Goal: Find specific page/section: Find specific page/section

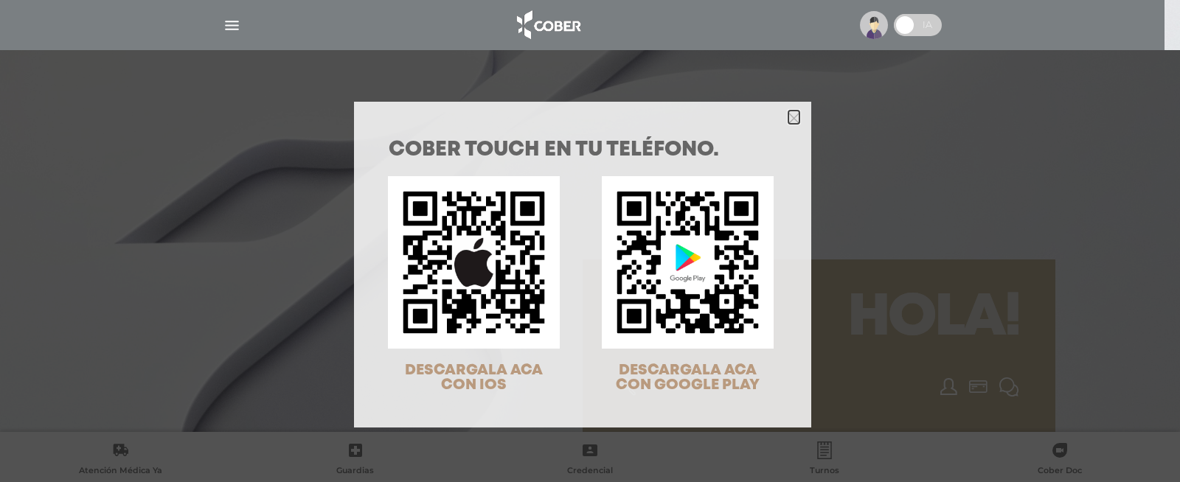
click at [789, 116] on icon "Close" at bounding box center [793, 118] width 11 height 11
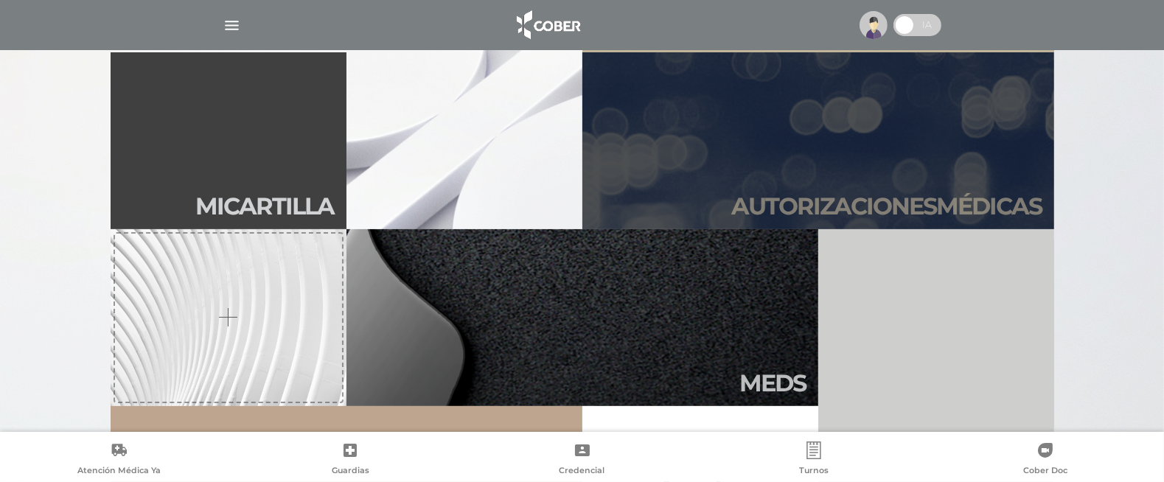
scroll to position [461, 0]
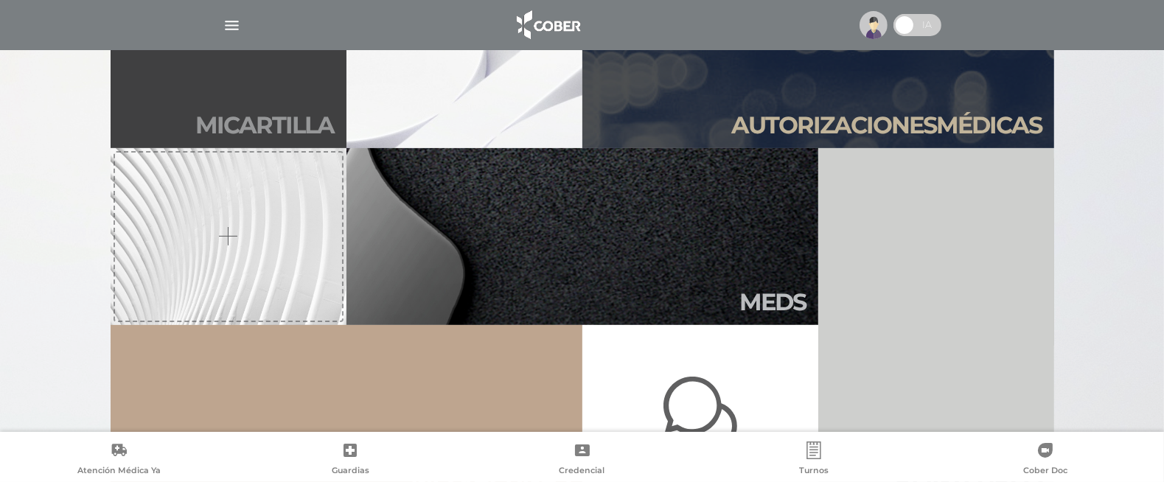
click at [186, 86] on link "Mi car tilla" at bounding box center [229, 59] width 236 height 177
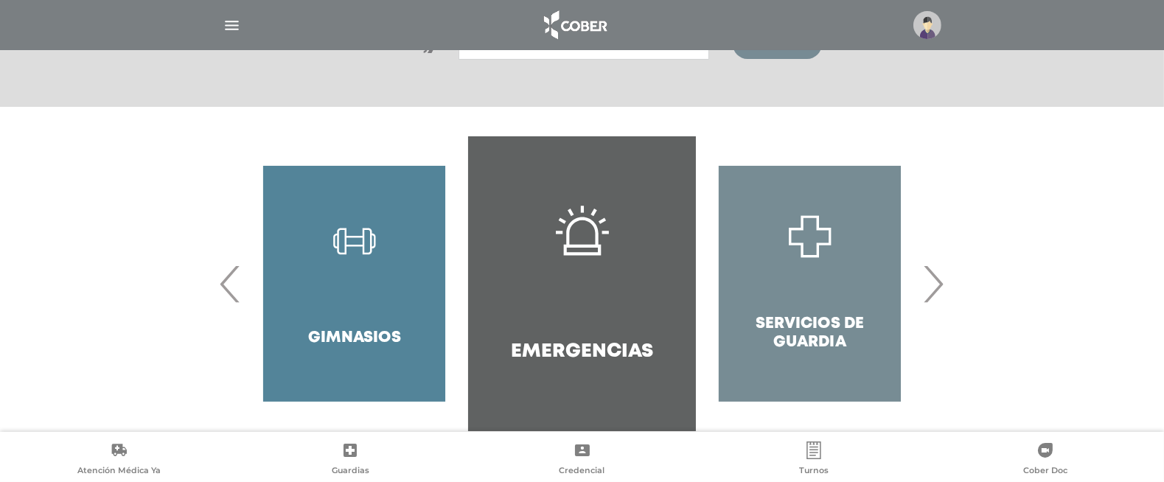
scroll to position [274, 0]
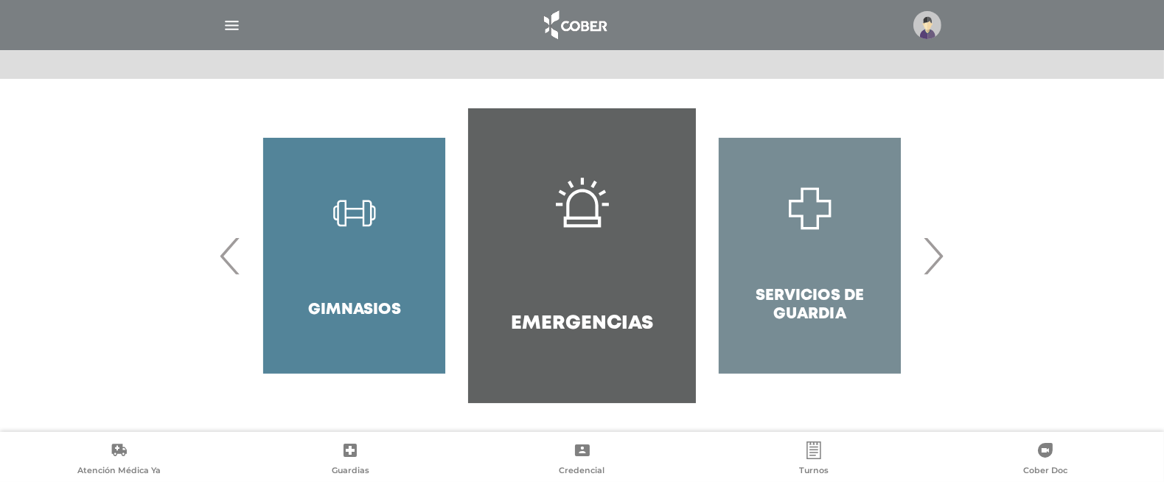
click at [940, 259] on span "›" at bounding box center [934, 256] width 29 height 80
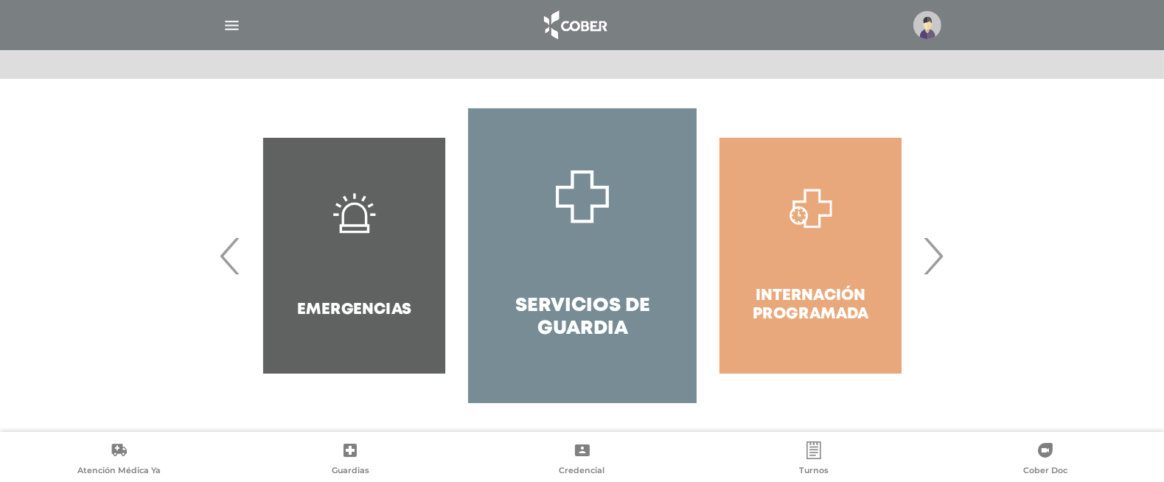
click at [939, 258] on span "›" at bounding box center [934, 256] width 29 height 80
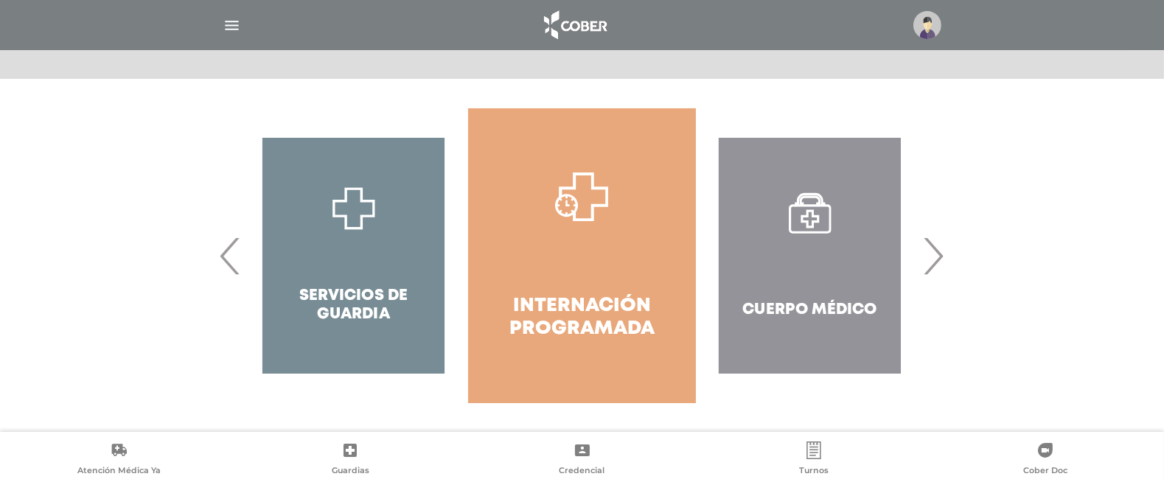
click at [939, 258] on span "›" at bounding box center [934, 256] width 29 height 80
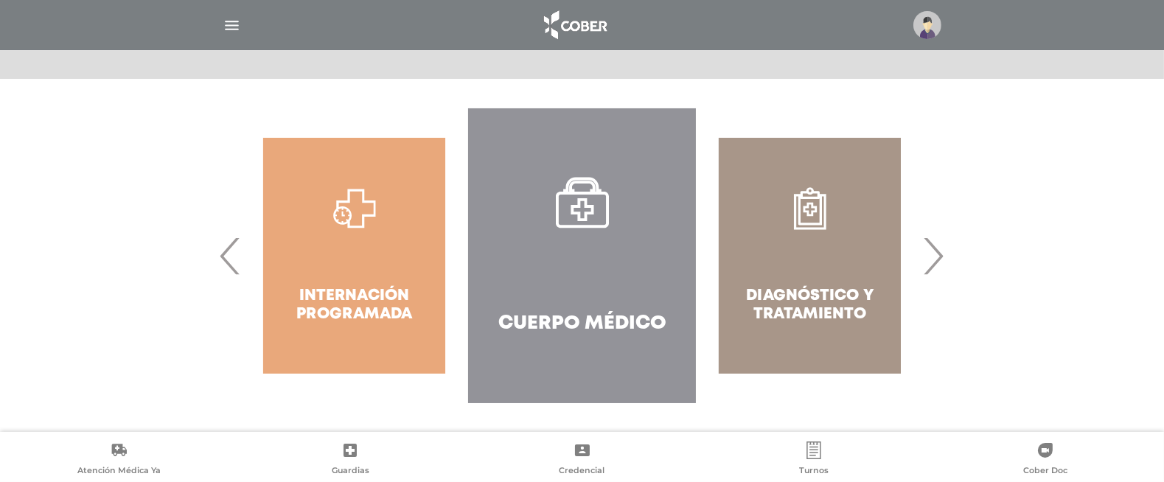
click at [939, 258] on span "›" at bounding box center [934, 256] width 29 height 80
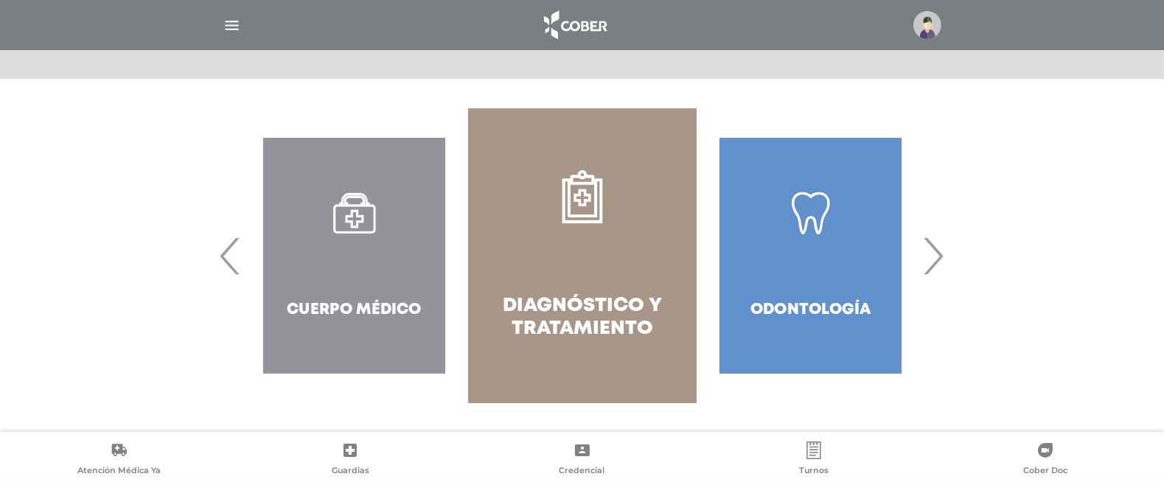
click at [939, 258] on span "›" at bounding box center [934, 256] width 29 height 80
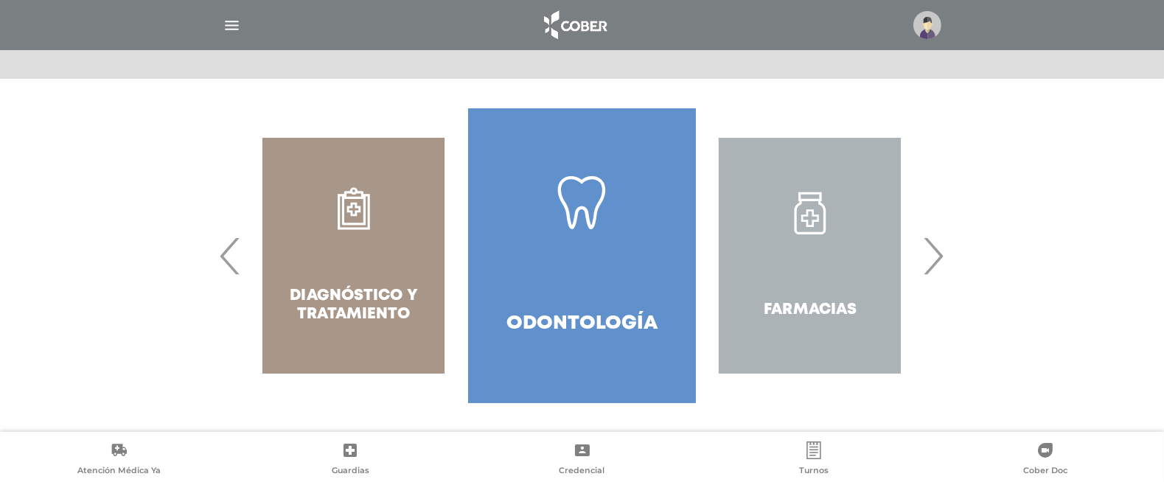
click at [939, 258] on span "›" at bounding box center [934, 256] width 29 height 80
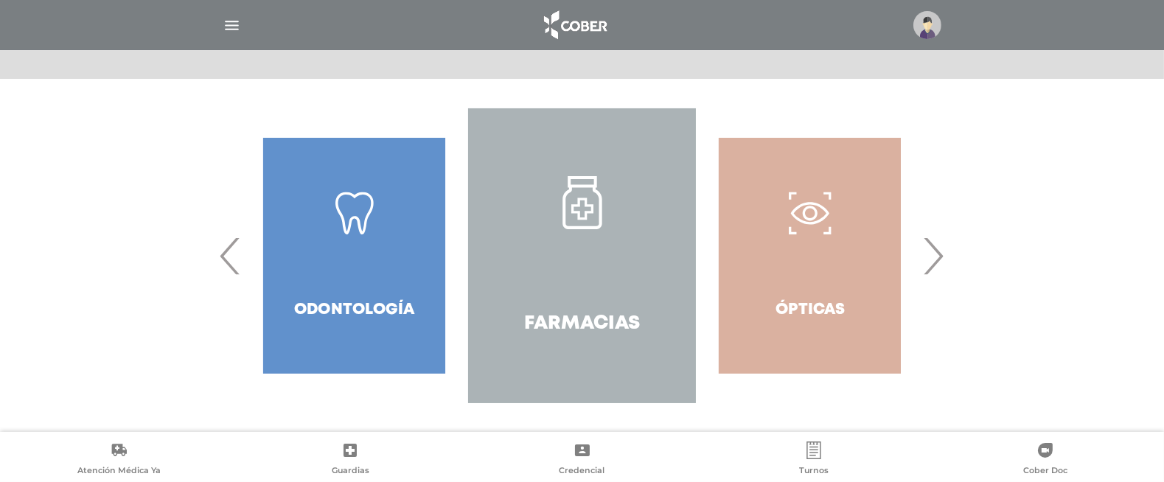
click at [939, 258] on span "›" at bounding box center [934, 256] width 29 height 80
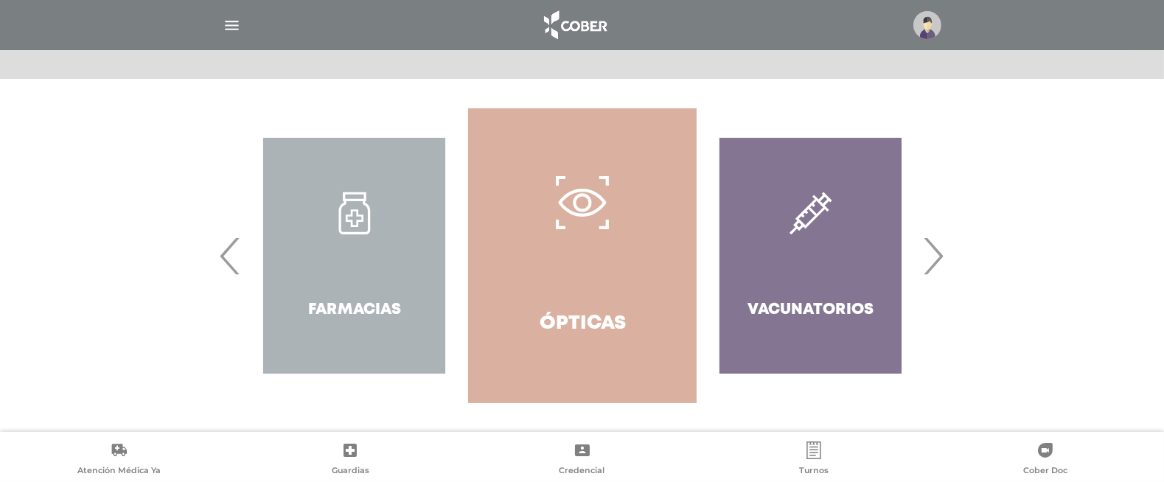
click at [939, 258] on span "›" at bounding box center [934, 256] width 29 height 80
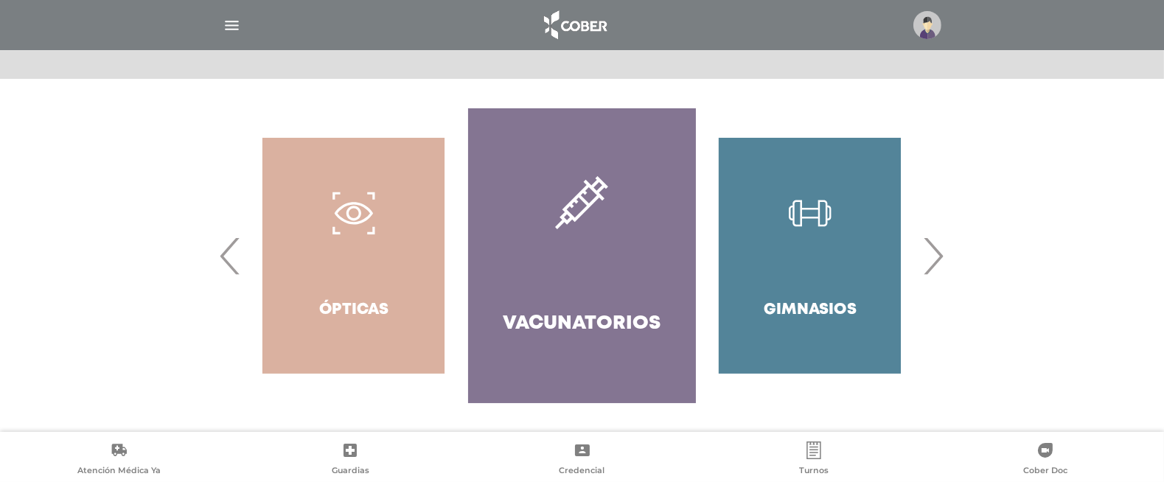
click at [939, 258] on span "›" at bounding box center [934, 256] width 29 height 80
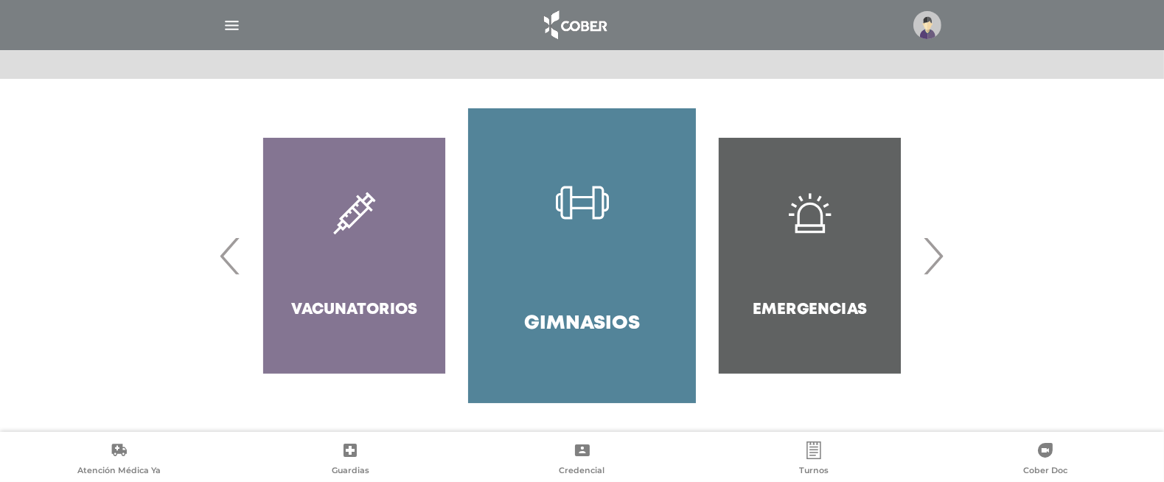
click at [938, 258] on span "›" at bounding box center [934, 256] width 29 height 80
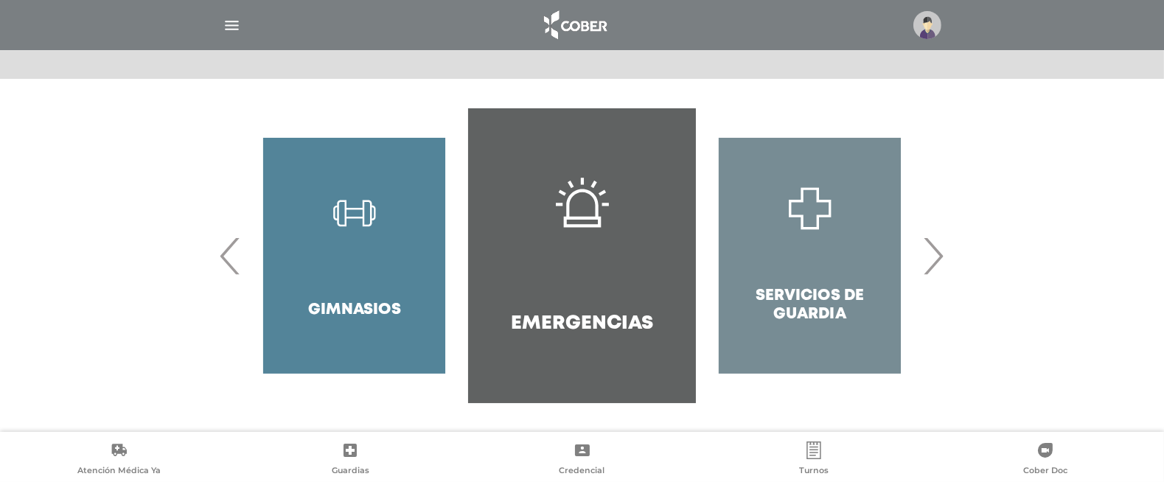
click at [938, 258] on span "›" at bounding box center [934, 256] width 29 height 80
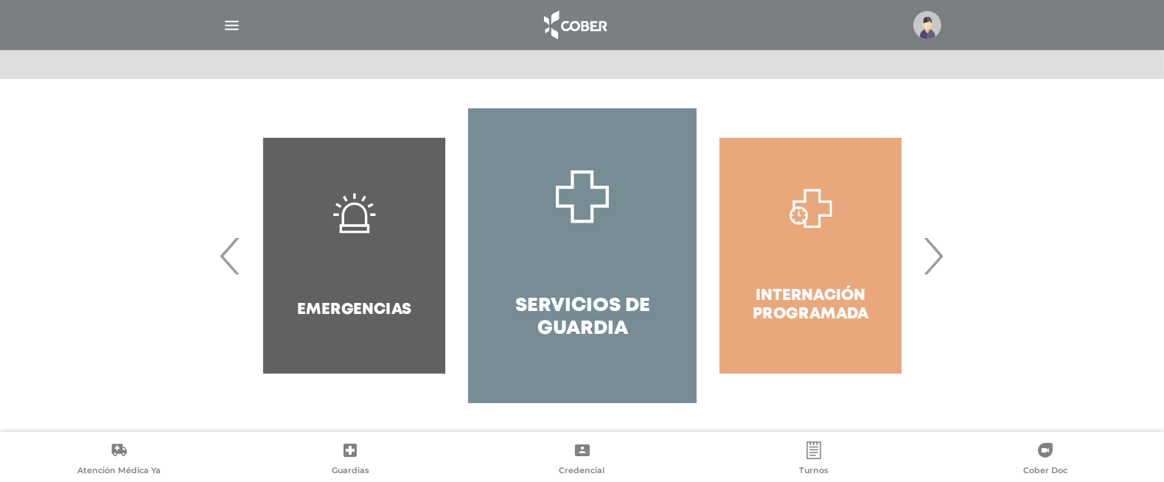
click at [938, 258] on span "›" at bounding box center [934, 256] width 29 height 80
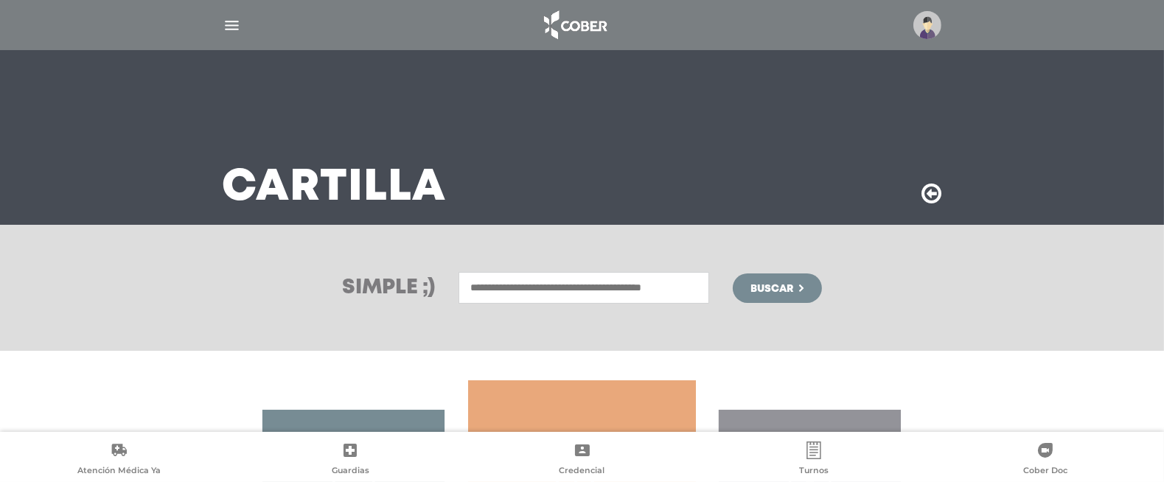
scroll to position [0, 0]
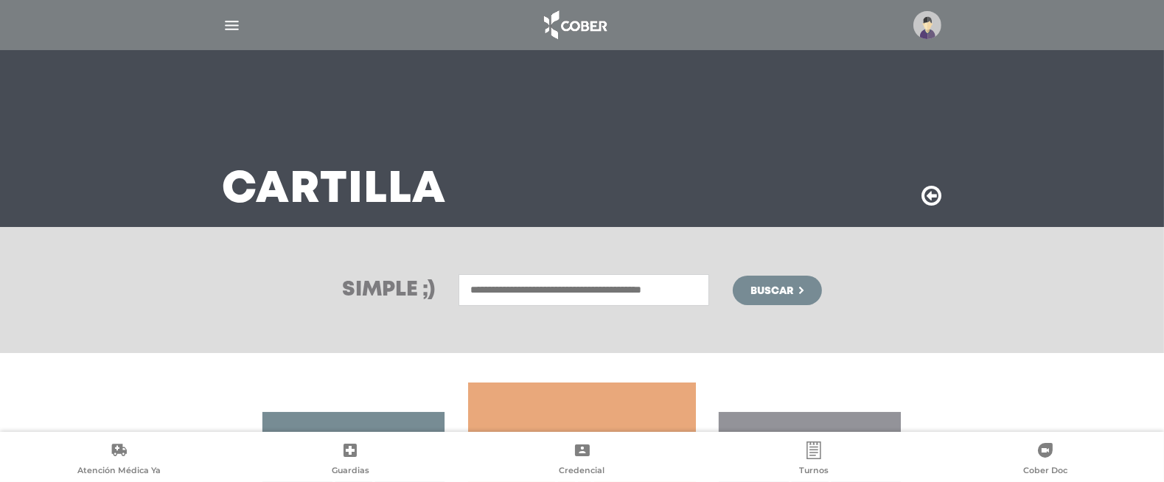
click at [542, 287] on input "text" at bounding box center [584, 290] width 251 height 32
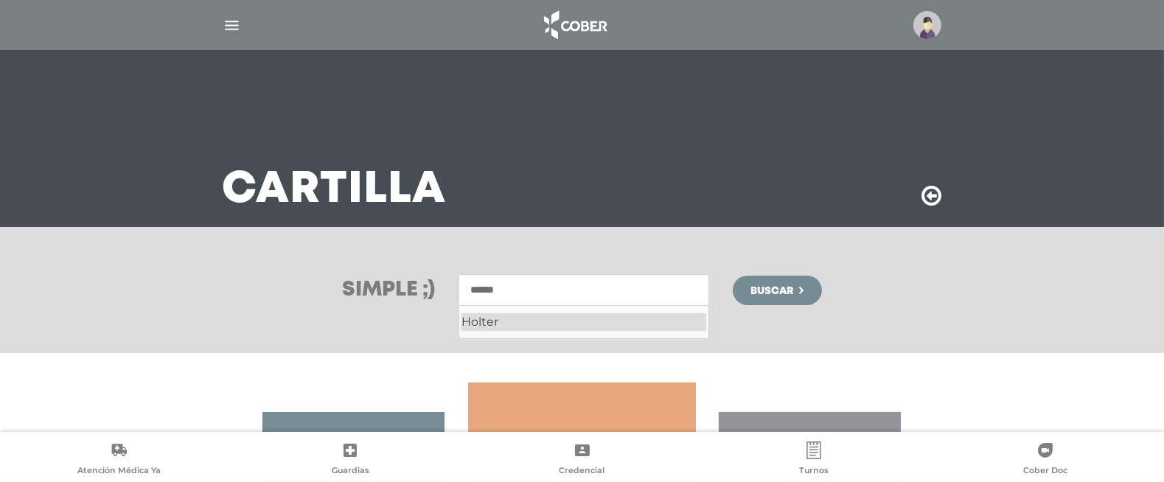
click at [545, 321] on div "Holter" at bounding box center [584, 322] width 245 height 18
type input "******"
click at [782, 291] on span "Buscar" at bounding box center [772, 291] width 43 height 10
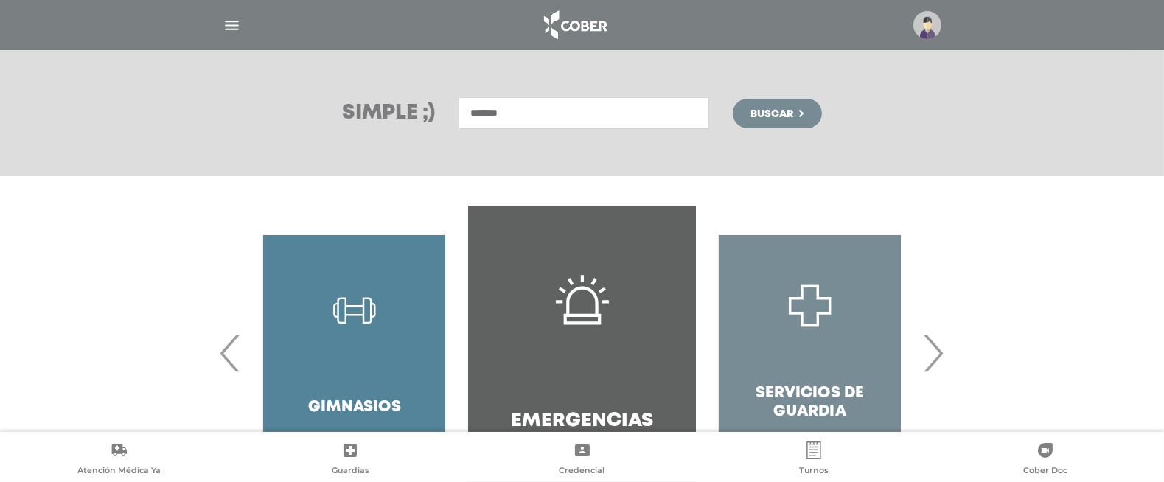
scroll to position [184, 0]
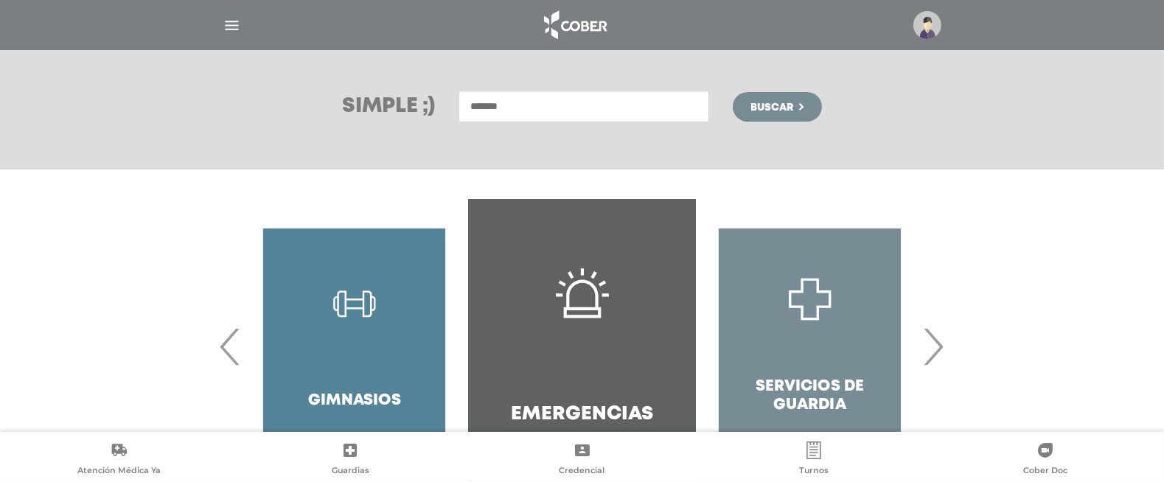
click at [229, 21] on img "button" at bounding box center [232, 25] width 18 height 18
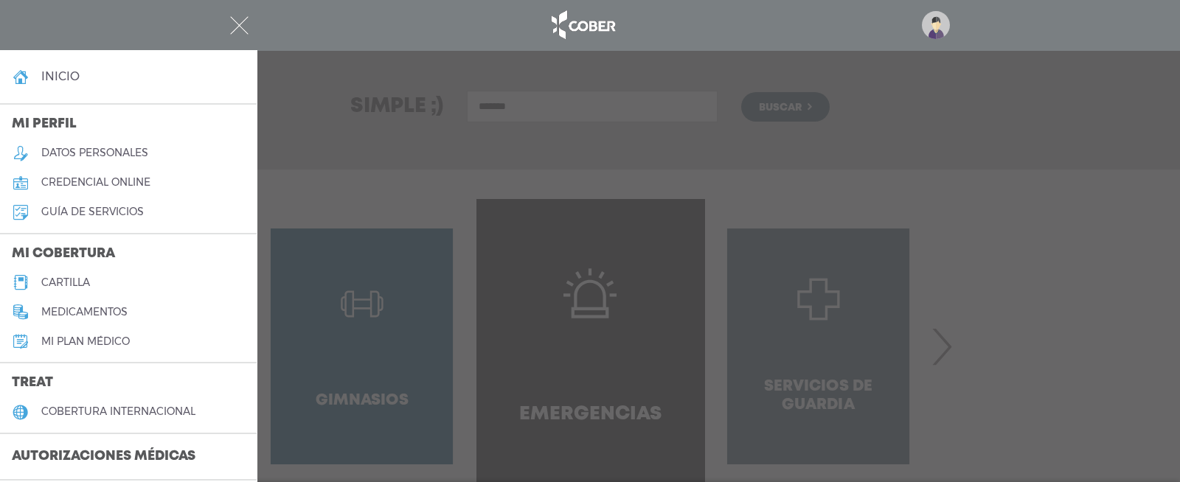
click at [69, 279] on h5 "cartilla" at bounding box center [65, 283] width 49 height 13
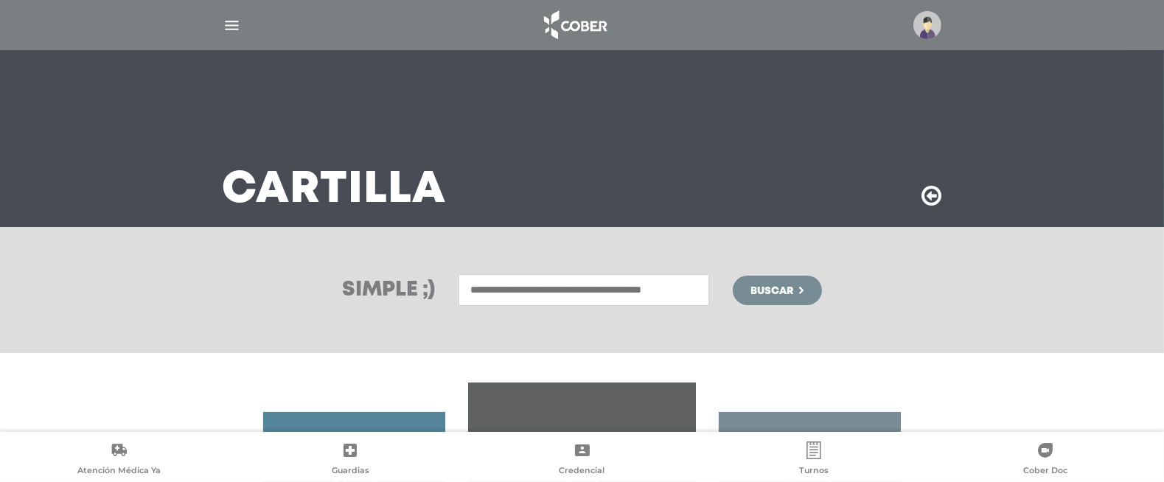
click at [232, 26] on img "button" at bounding box center [232, 25] width 18 height 18
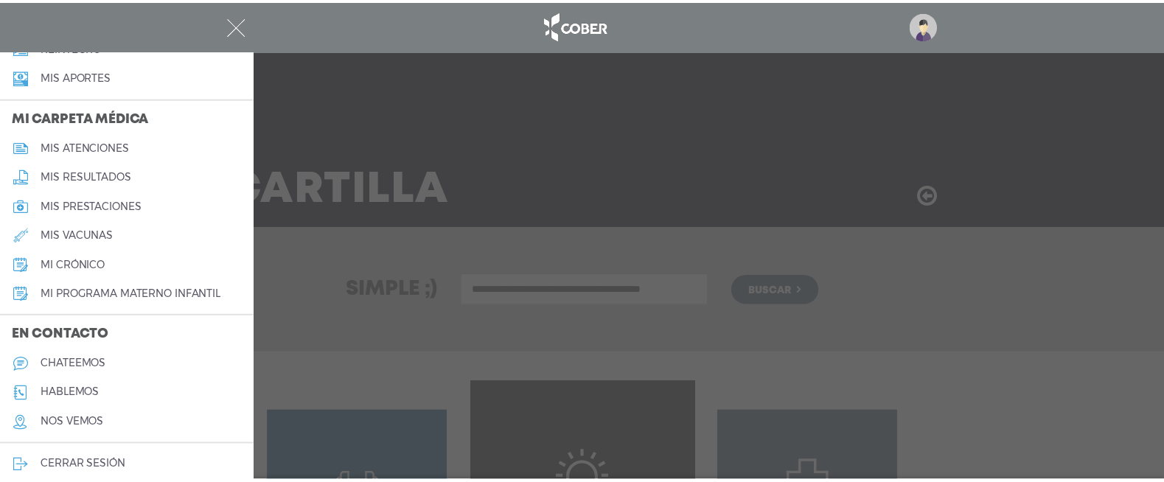
scroll to position [655, 0]
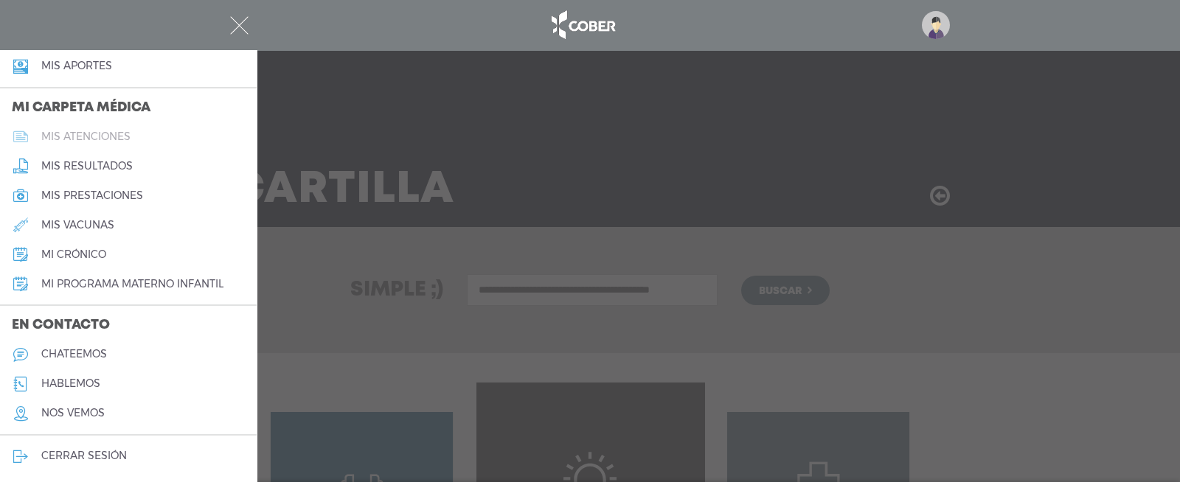
click at [103, 127] on link "mis atenciones" at bounding box center [128, 136] width 257 height 29
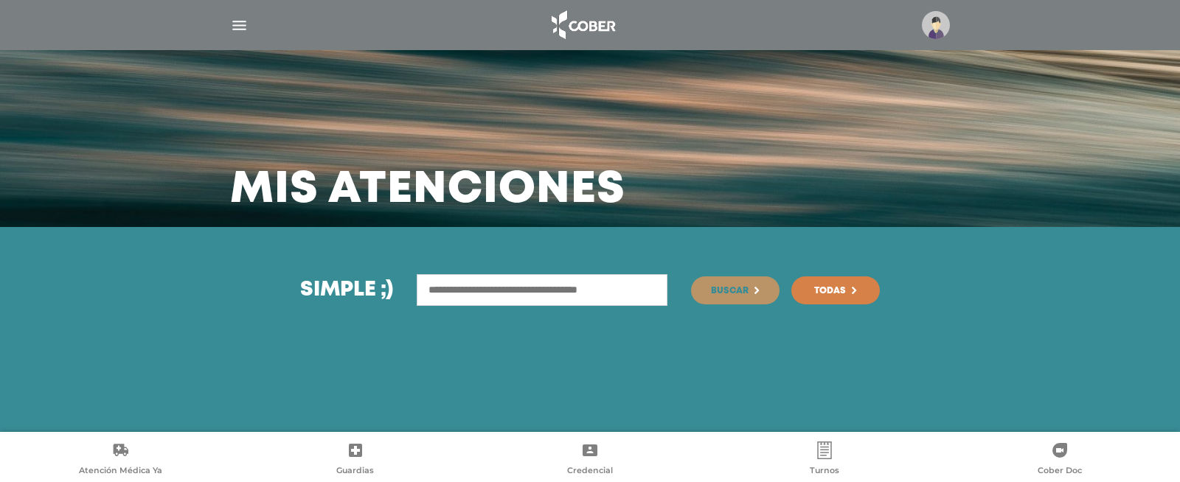
click at [934, 26] on img at bounding box center [936, 25] width 28 height 28
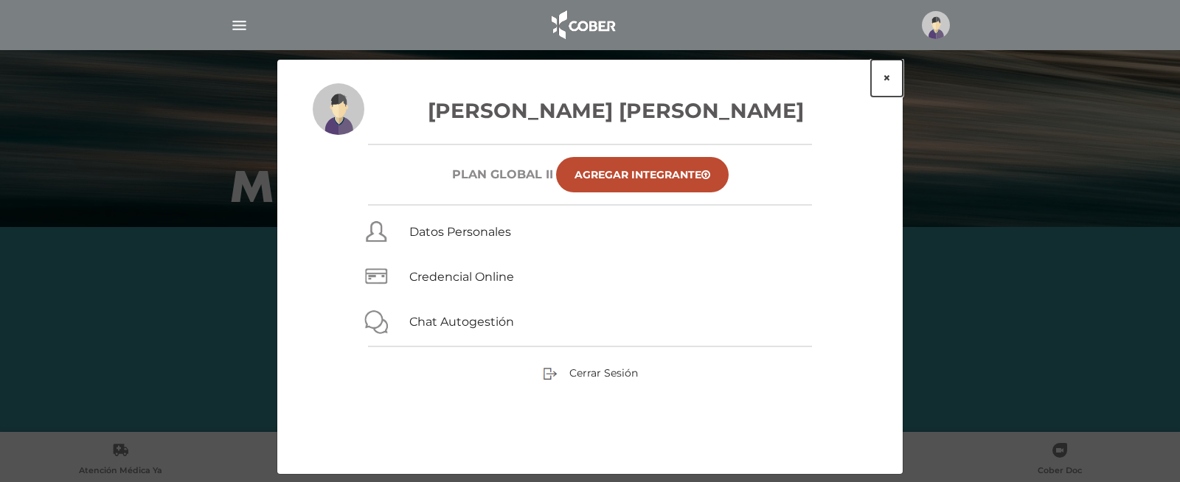
click at [885, 76] on button "×" at bounding box center [887, 78] width 32 height 37
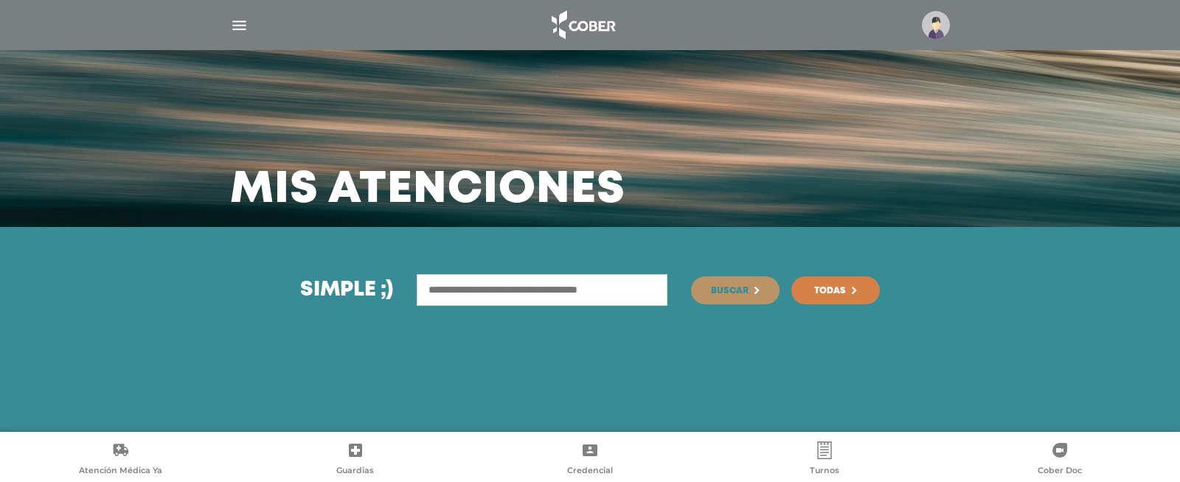
click at [243, 24] on img "button" at bounding box center [239, 25] width 18 height 18
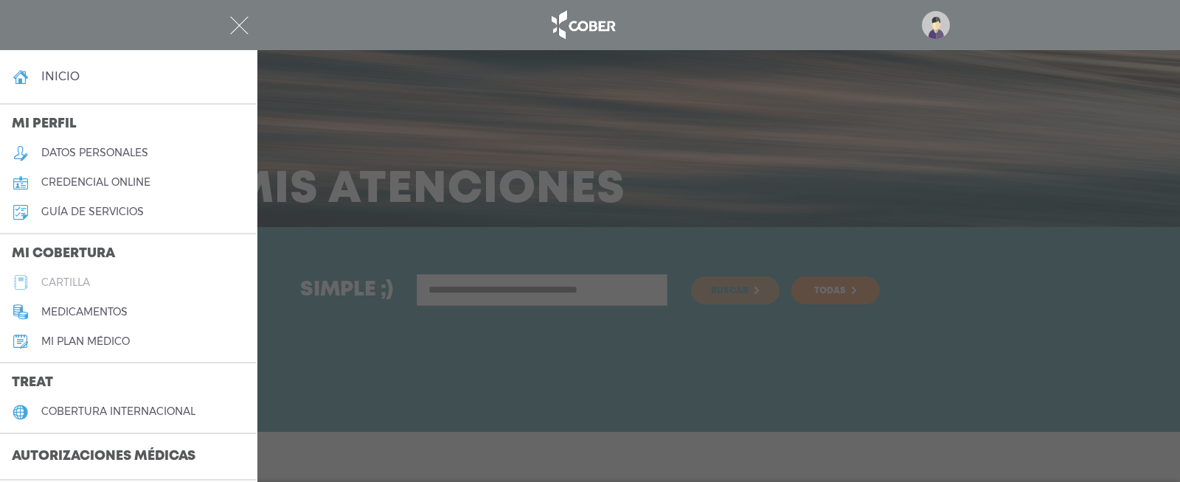
click at [138, 285] on link "cartilla" at bounding box center [128, 282] width 257 height 29
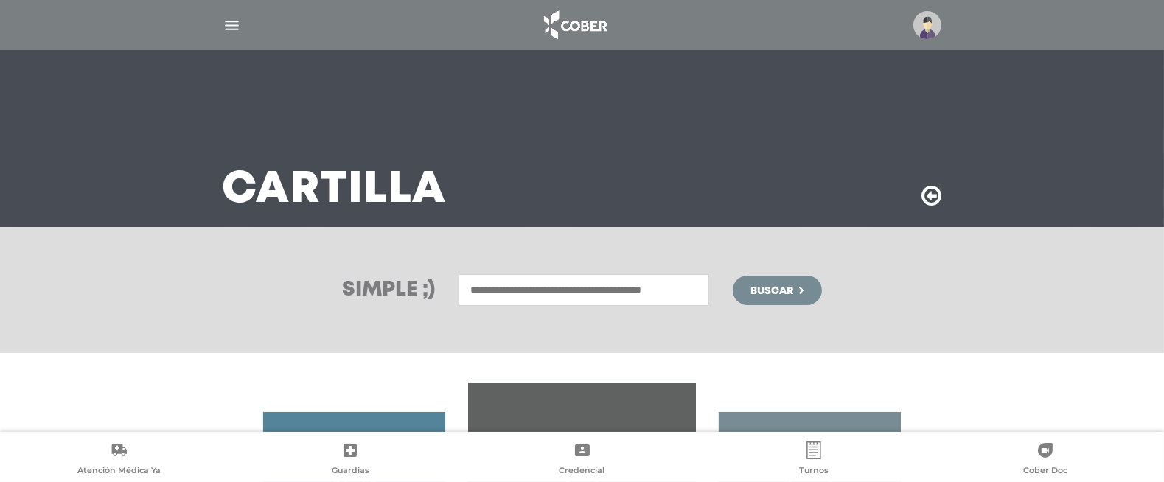
click at [621, 294] on input "text" at bounding box center [584, 290] width 251 height 32
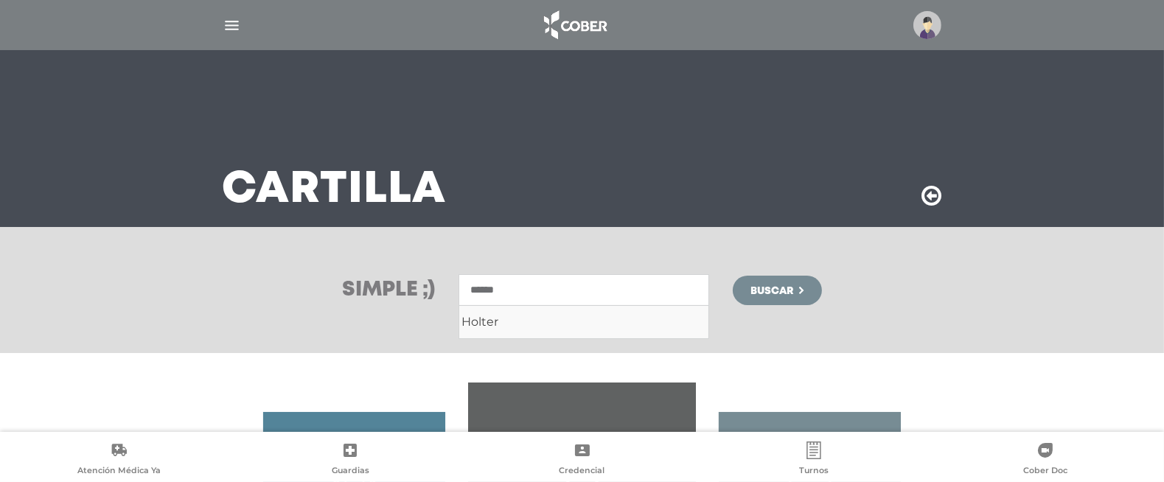
type input "******"
click at [733, 276] on button "Buscar" at bounding box center [777, 290] width 88 height 29
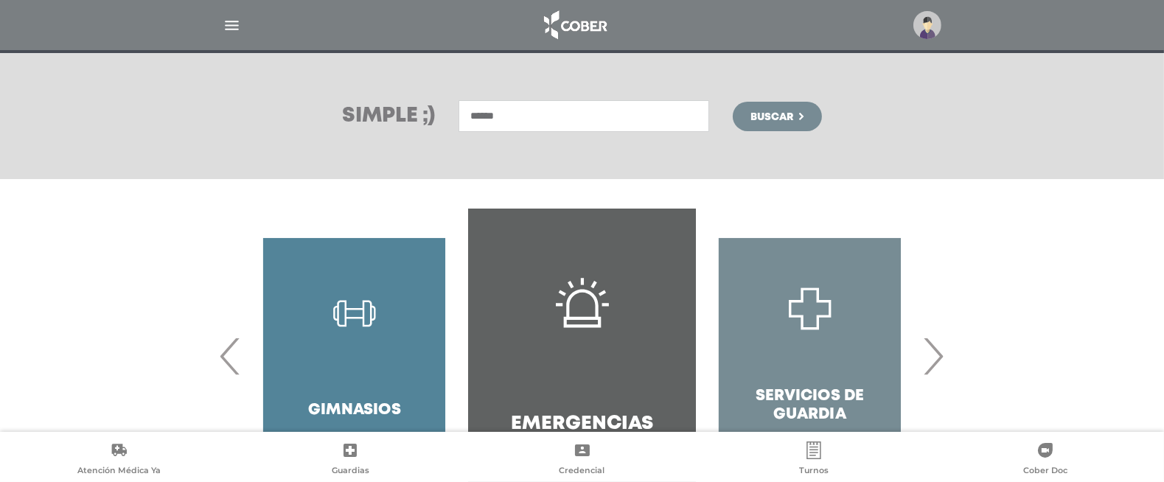
scroll to position [274, 0]
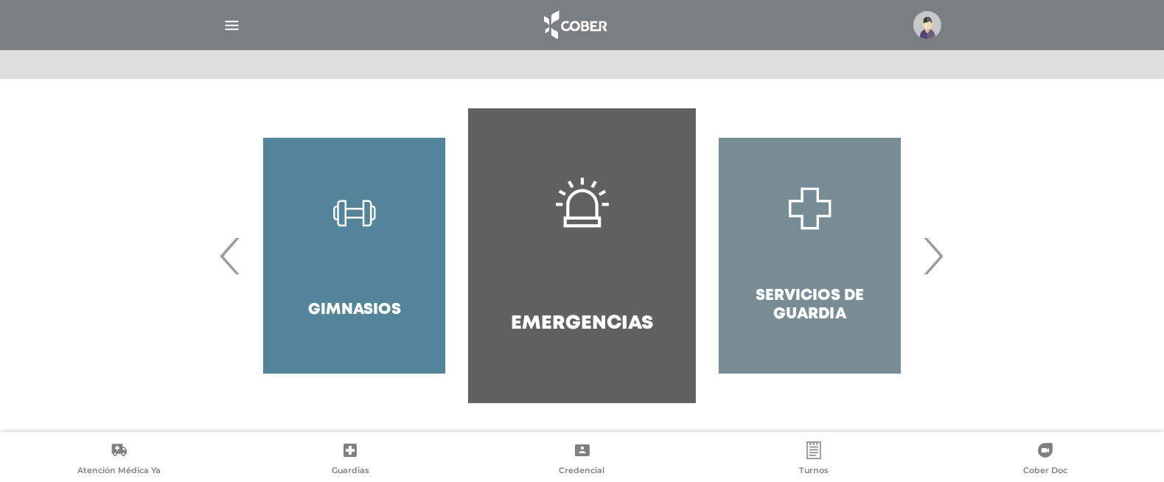
click at [940, 262] on span "›" at bounding box center [934, 256] width 29 height 80
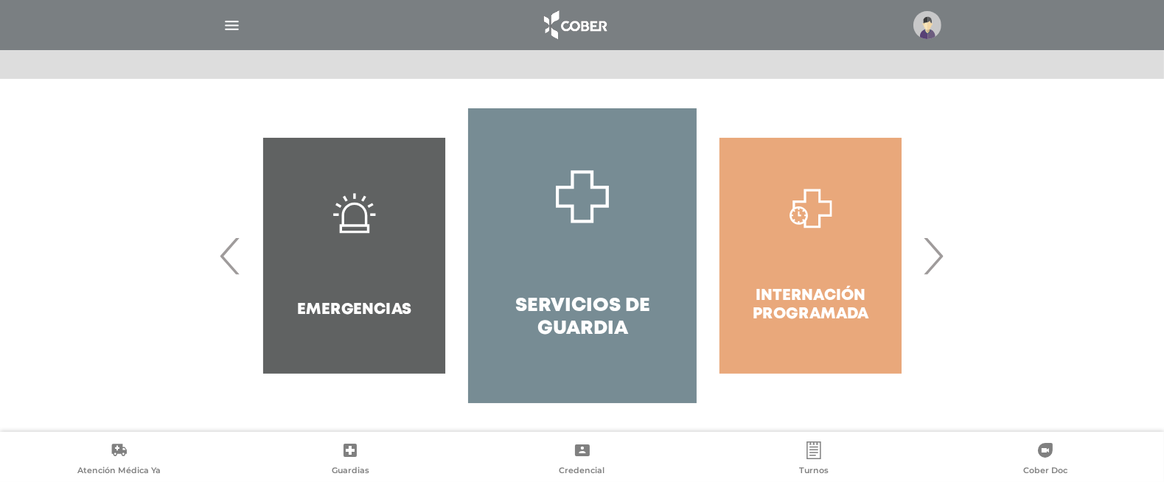
click at [940, 262] on span "›" at bounding box center [934, 256] width 29 height 80
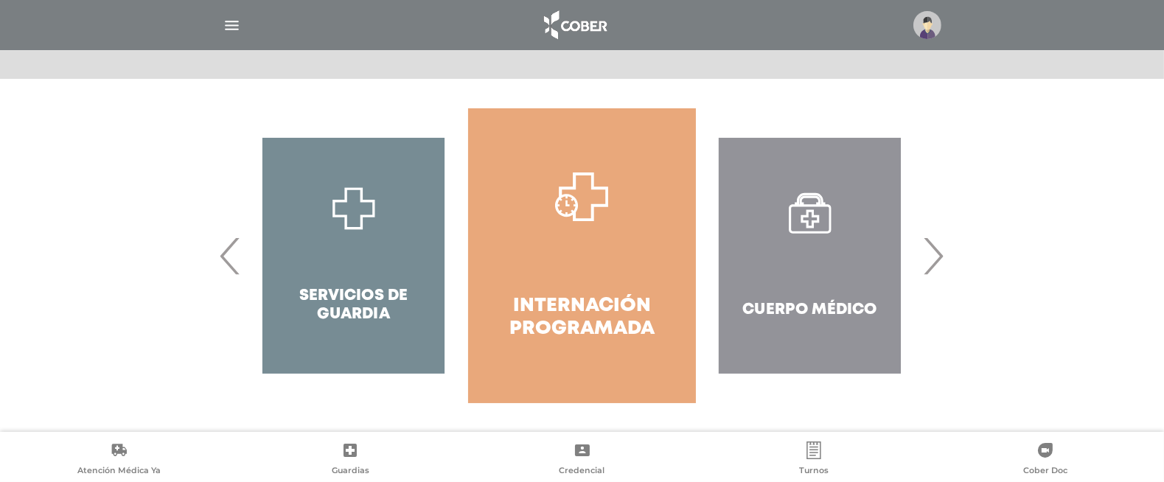
click at [940, 262] on span "›" at bounding box center [934, 256] width 29 height 80
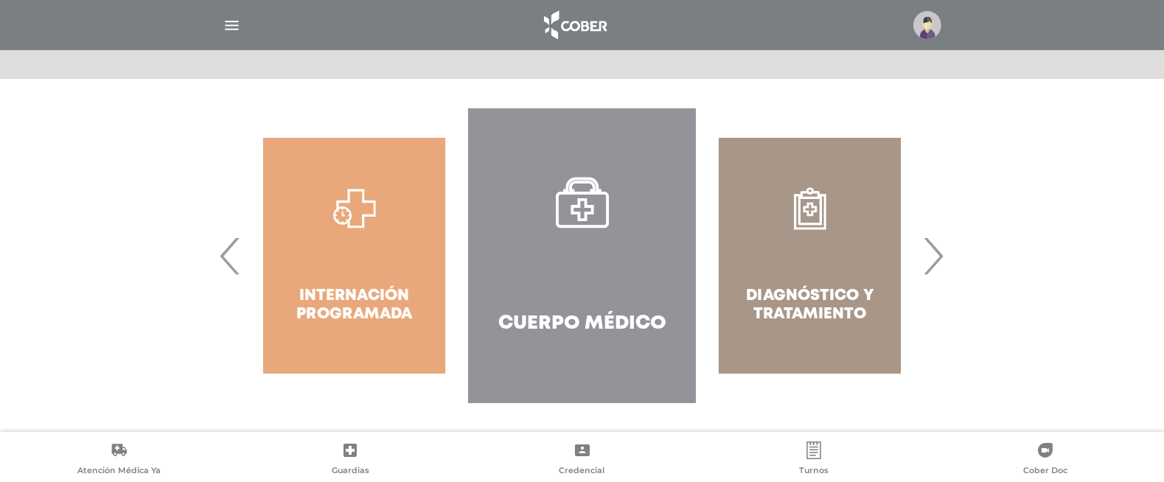
click at [938, 262] on span "›" at bounding box center [934, 256] width 29 height 80
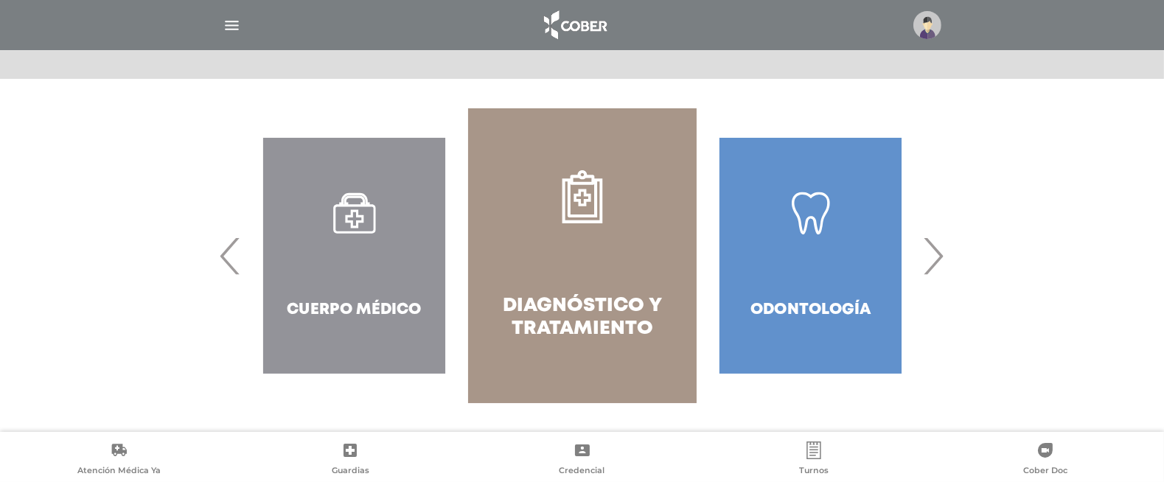
click at [934, 264] on span "›" at bounding box center [934, 256] width 29 height 80
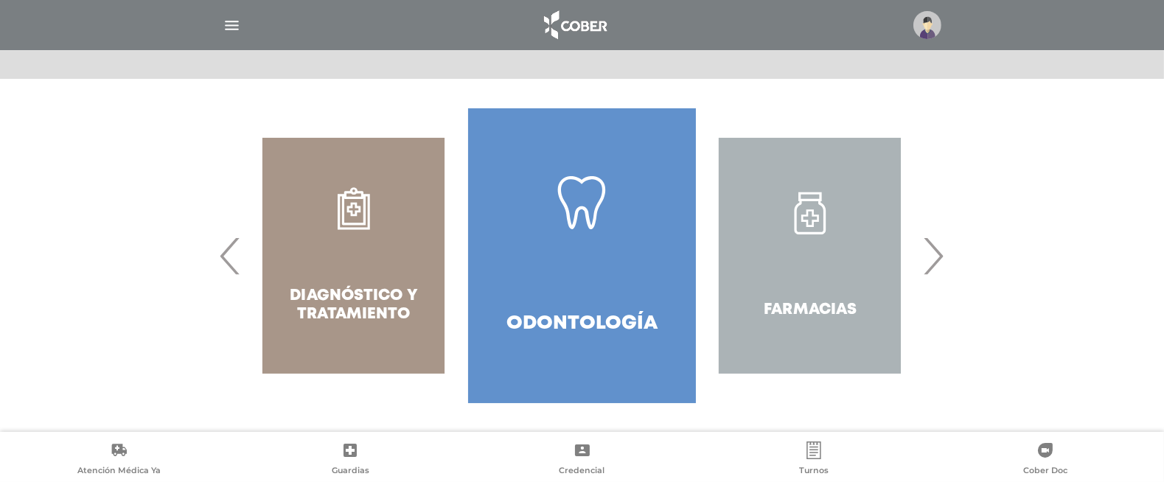
click at [232, 22] on img "button" at bounding box center [232, 25] width 18 height 18
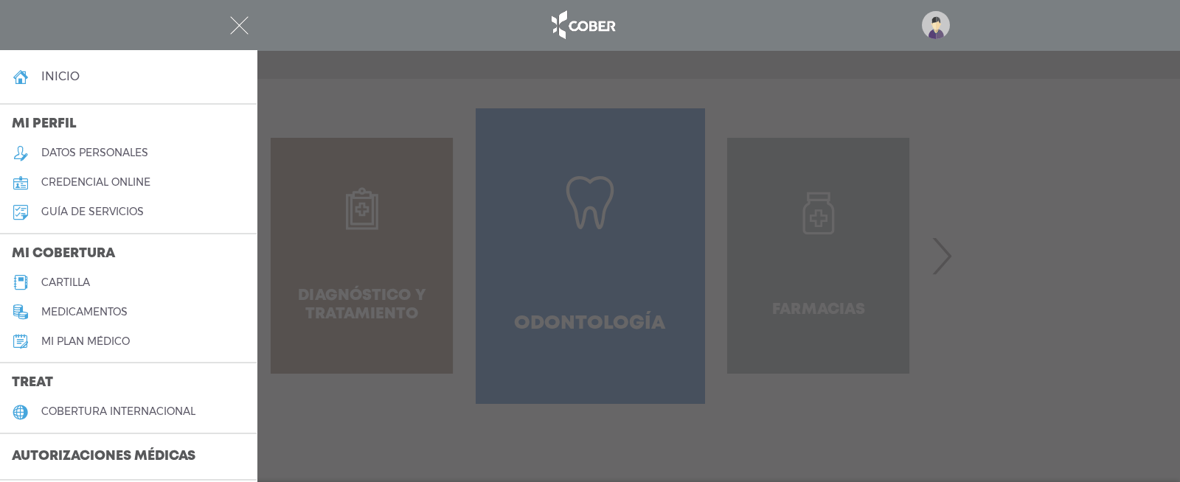
click at [77, 277] on h5 "cartilla" at bounding box center [65, 283] width 49 height 13
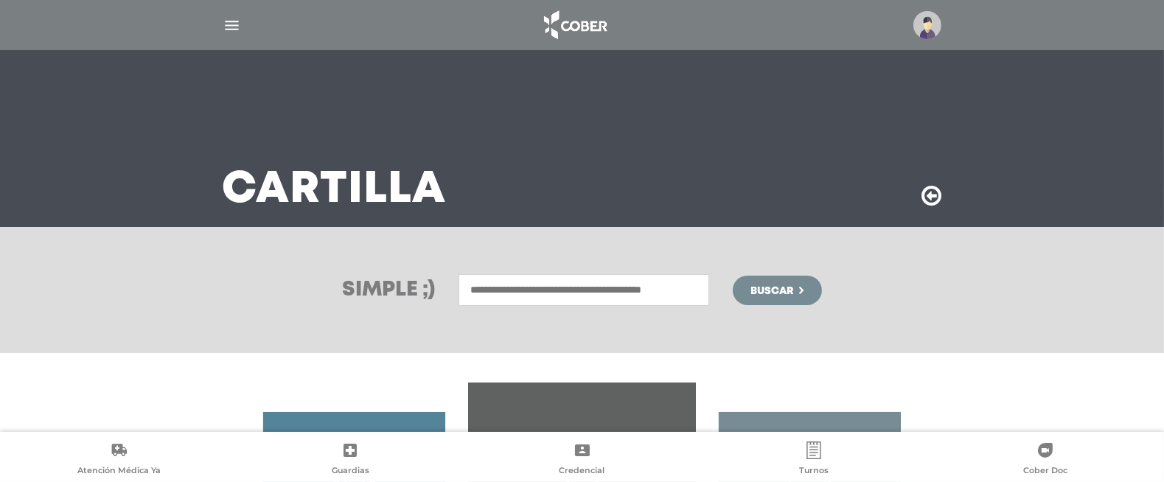
click at [501, 295] on input "text" at bounding box center [584, 290] width 251 height 32
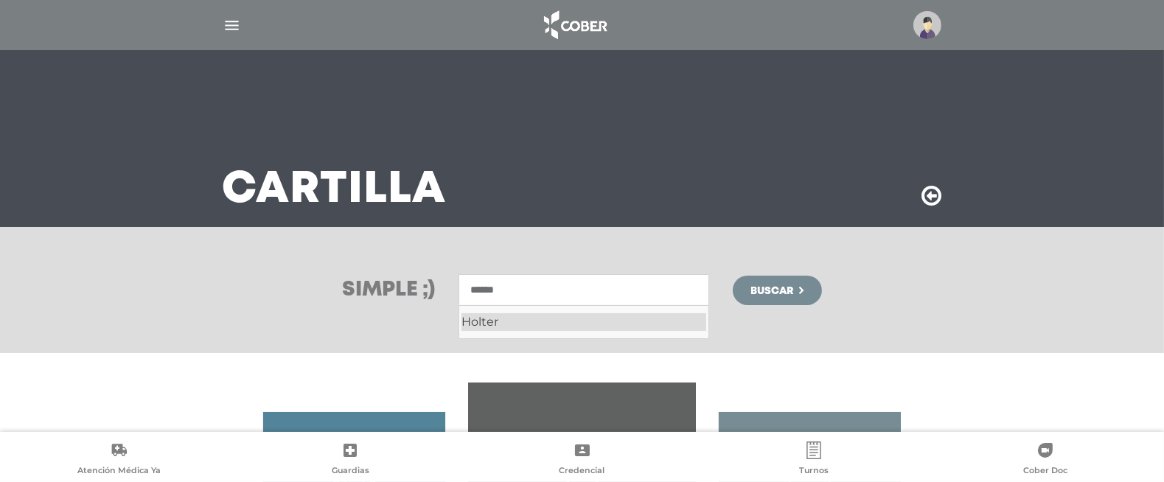
click at [512, 318] on div "Holter" at bounding box center [584, 322] width 245 height 18
type input "******"
click at [768, 288] on span "Buscar" at bounding box center [772, 291] width 43 height 10
